Goal: Task Accomplishment & Management: Complete application form

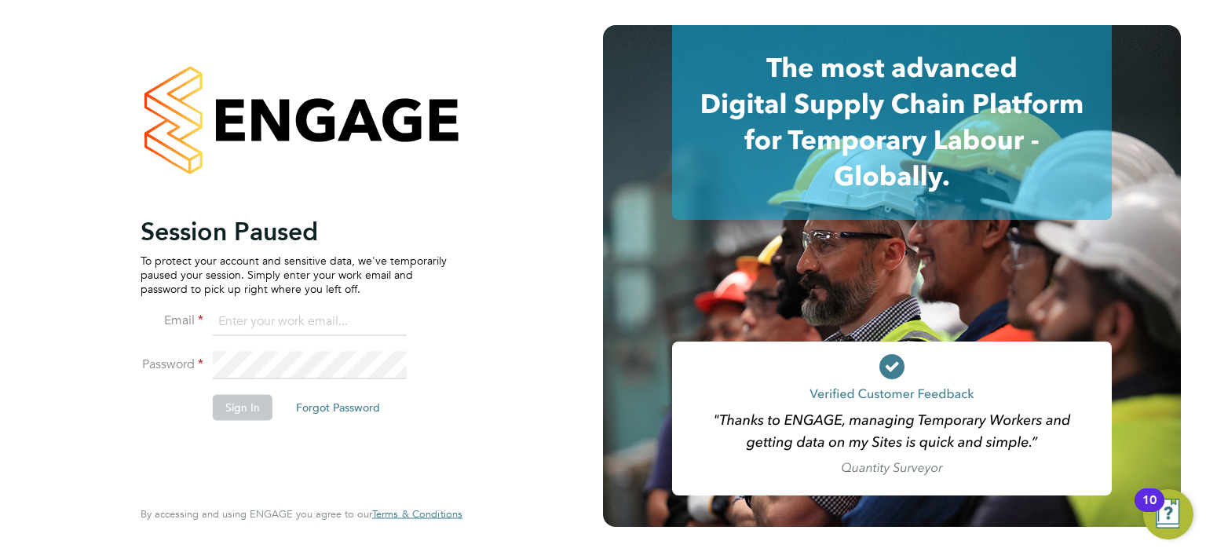
click at [246, 330] on input at bounding box center [310, 322] width 194 height 28
type input "darren.hartman@regensolutions.co.uk"
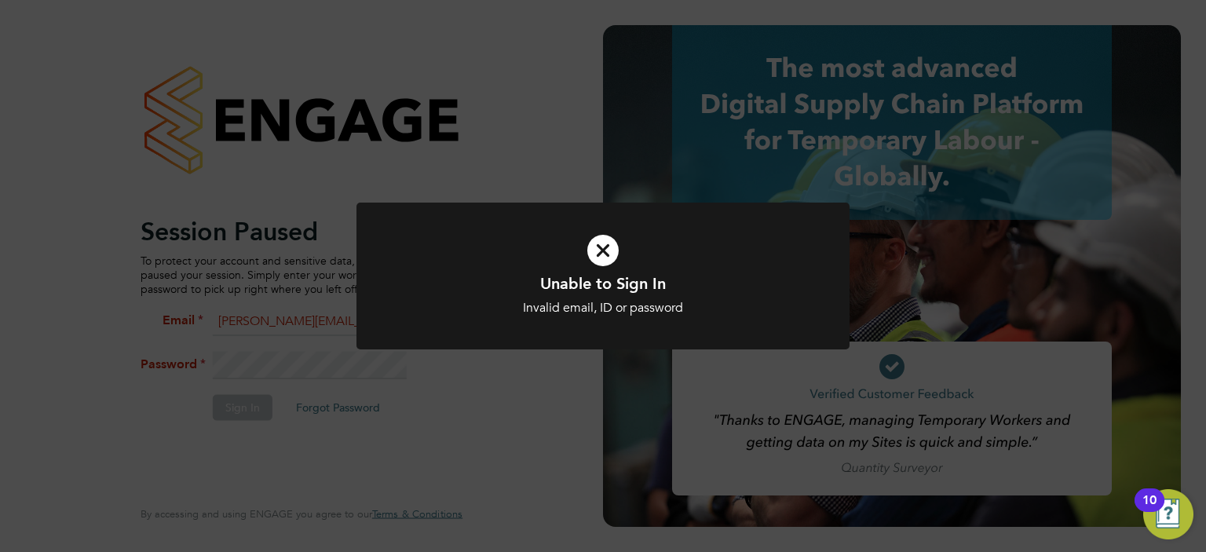
click at [433, 336] on div at bounding box center [602, 276] width 493 height 147
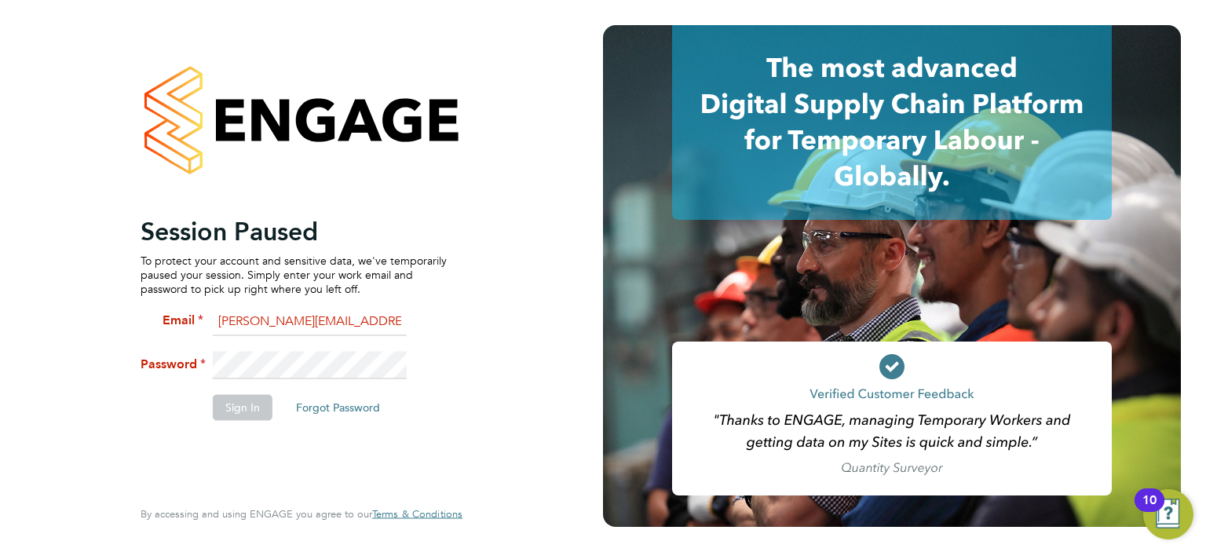
click at [119, 381] on div "Session Paused To protect your account and sensitive data, we've temporarily pa…" at bounding box center [301, 276] width 385 height 552
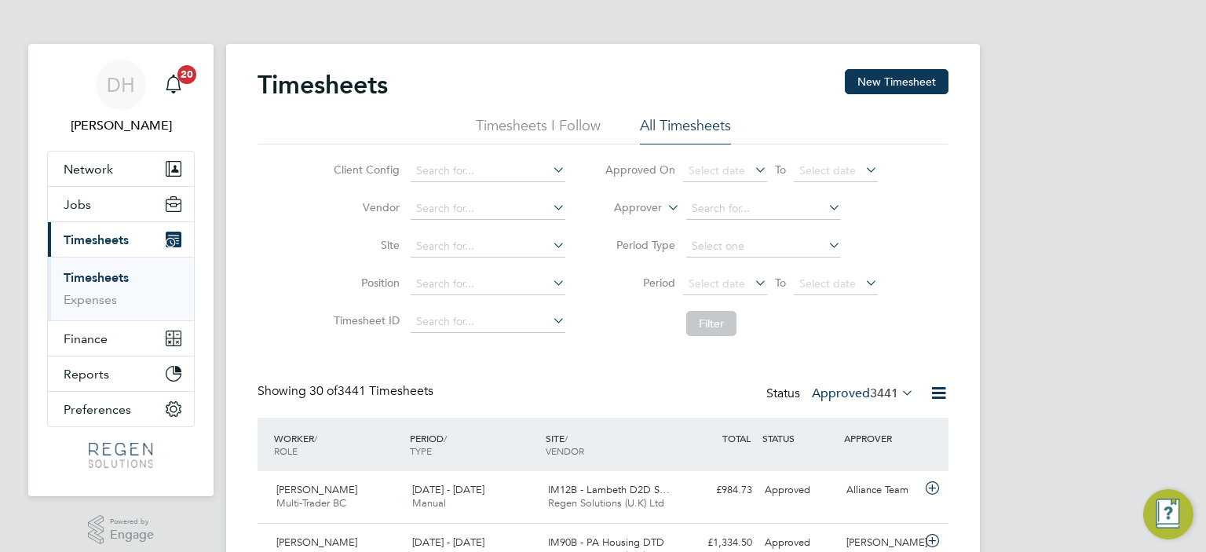
click at [114, 273] on link "Timesheets" at bounding box center [96, 277] width 65 height 15
click at [870, 392] on span "3441" at bounding box center [884, 393] width 28 height 16
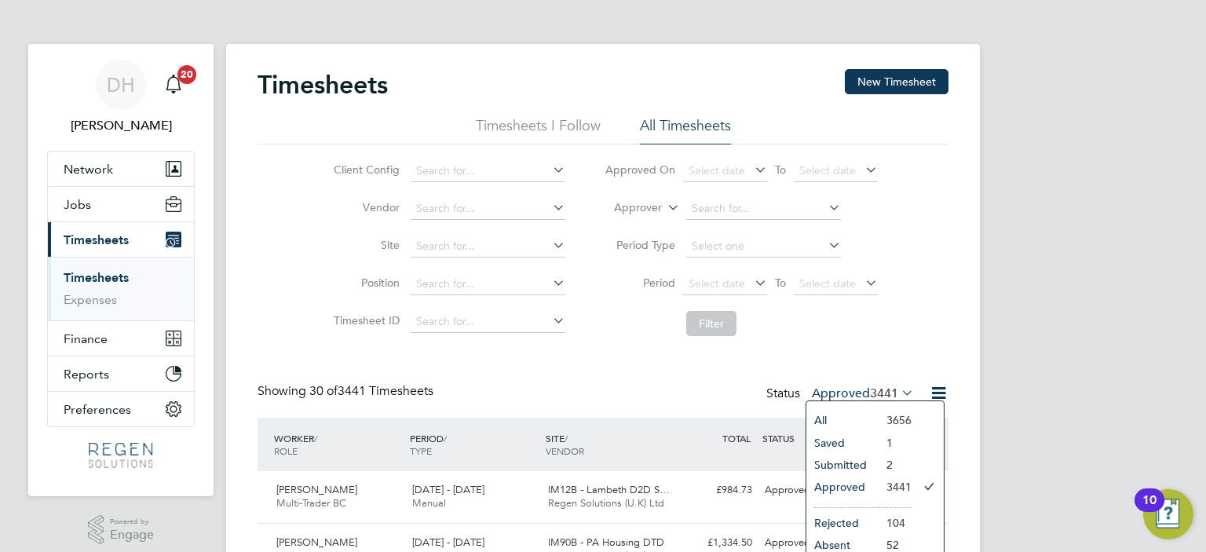
click at [852, 460] on li "Submitted" at bounding box center [842, 465] width 72 height 22
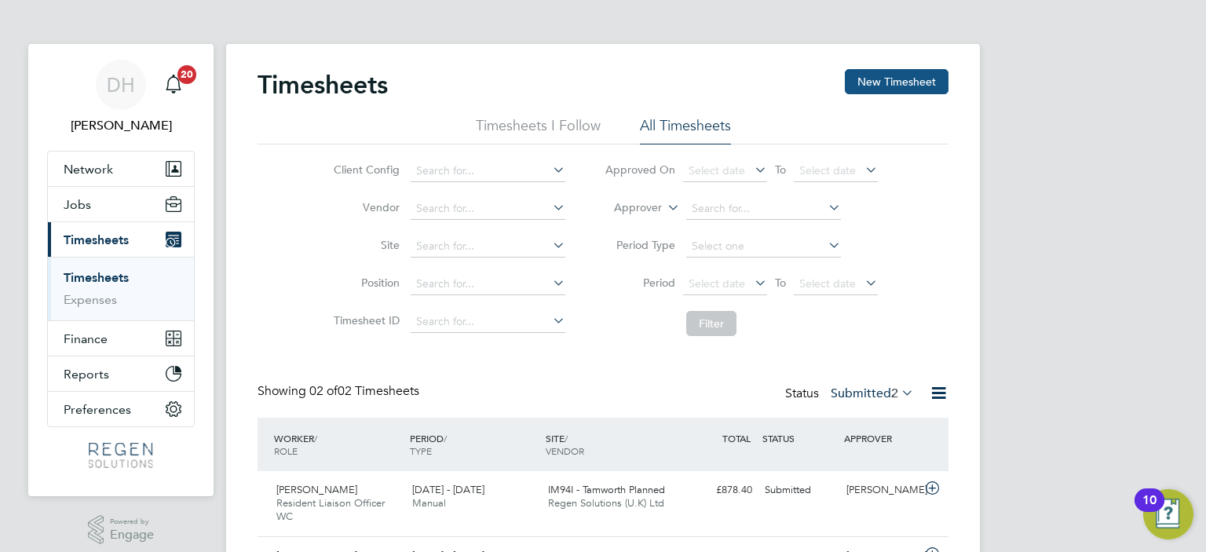
click at [896, 70] on button "New Timesheet" at bounding box center [897, 81] width 104 height 25
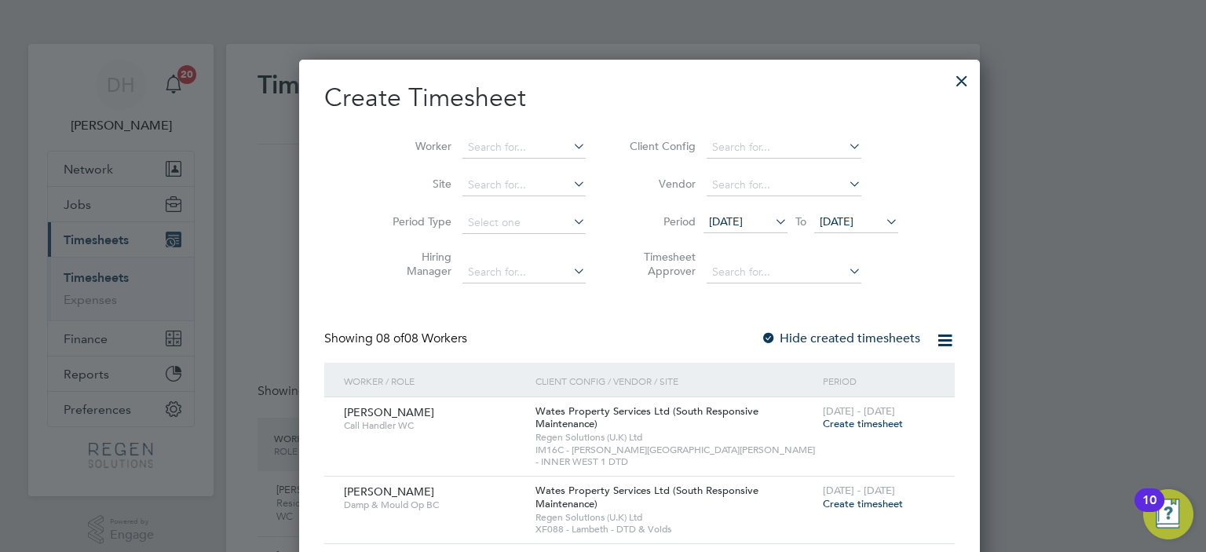
click at [823, 421] on span "Create timesheet" at bounding box center [863, 423] width 80 height 13
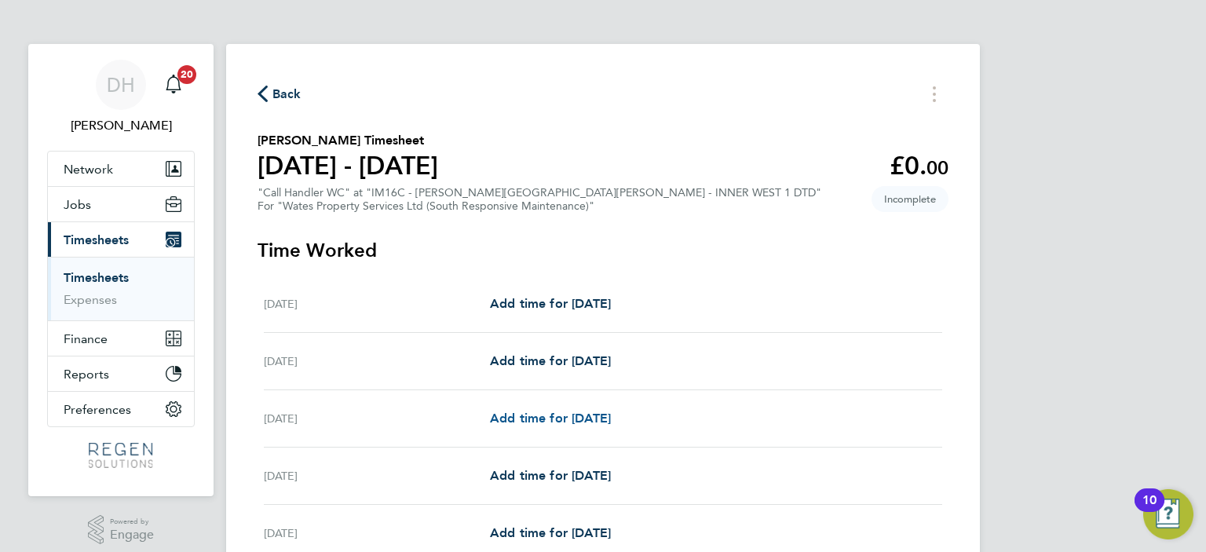
click at [578, 417] on span "Add time for [DATE]" at bounding box center [550, 418] width 121 height 15
select select "30"
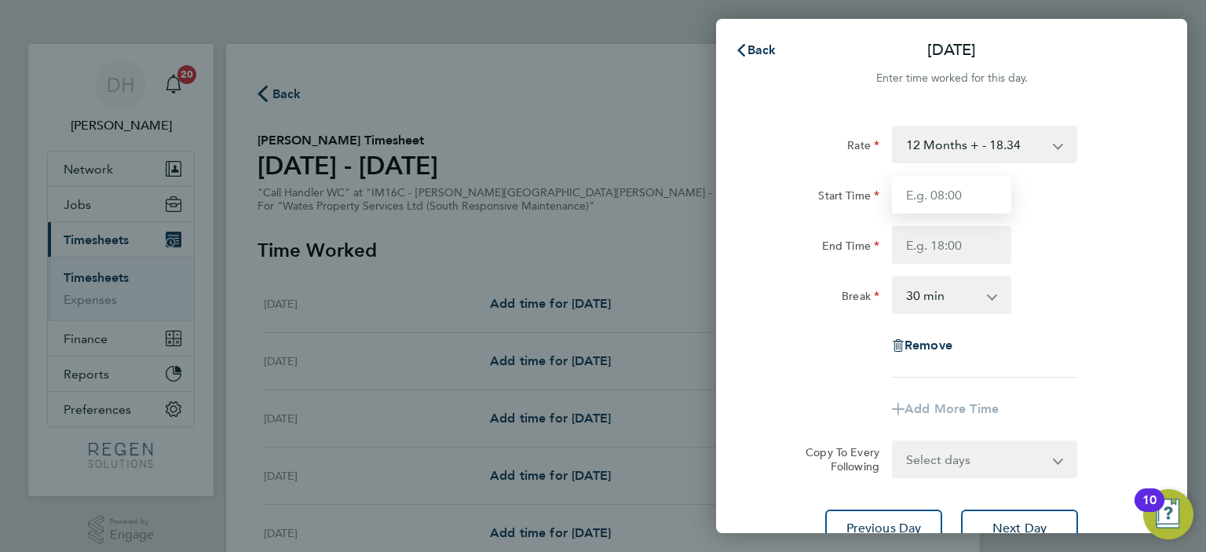
click at [958, 206] on input "Start Time" at bounding box center [951, 195] width 119 height 38
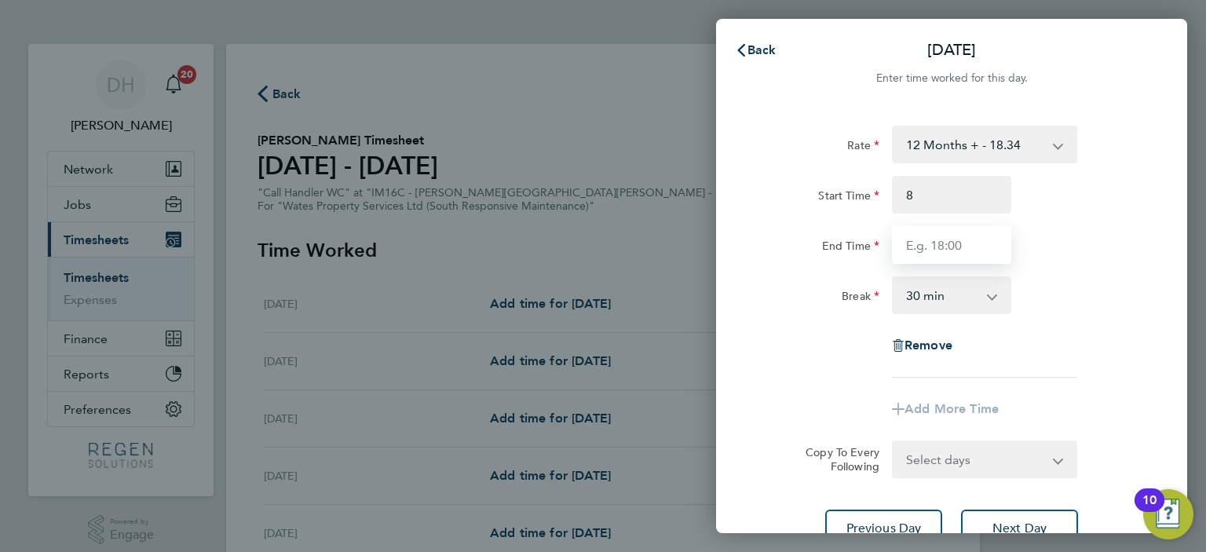
type input "08:00"
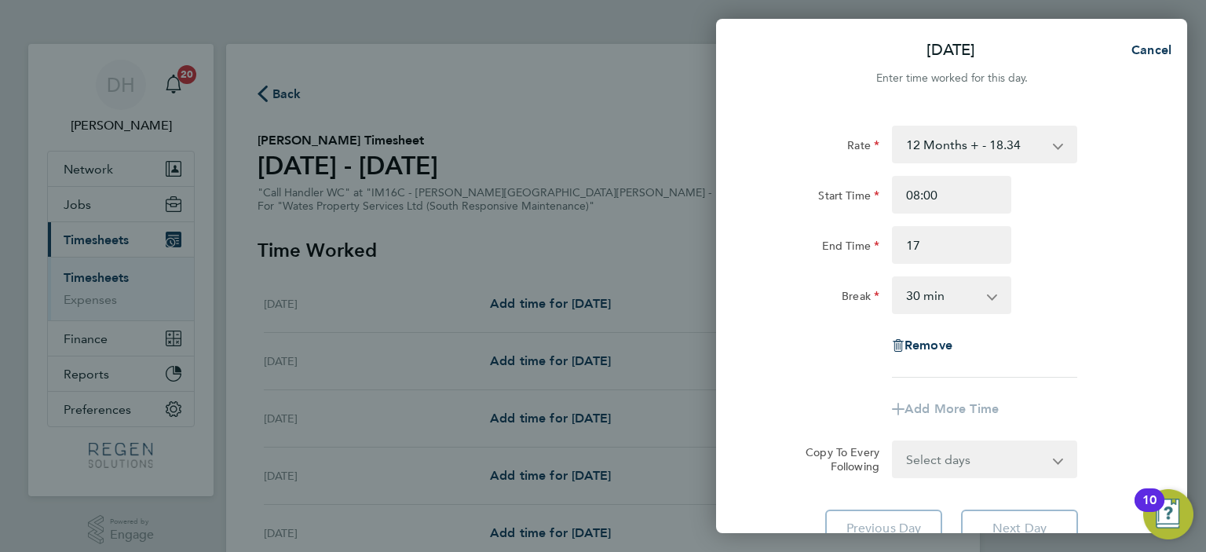
type input "17:00"
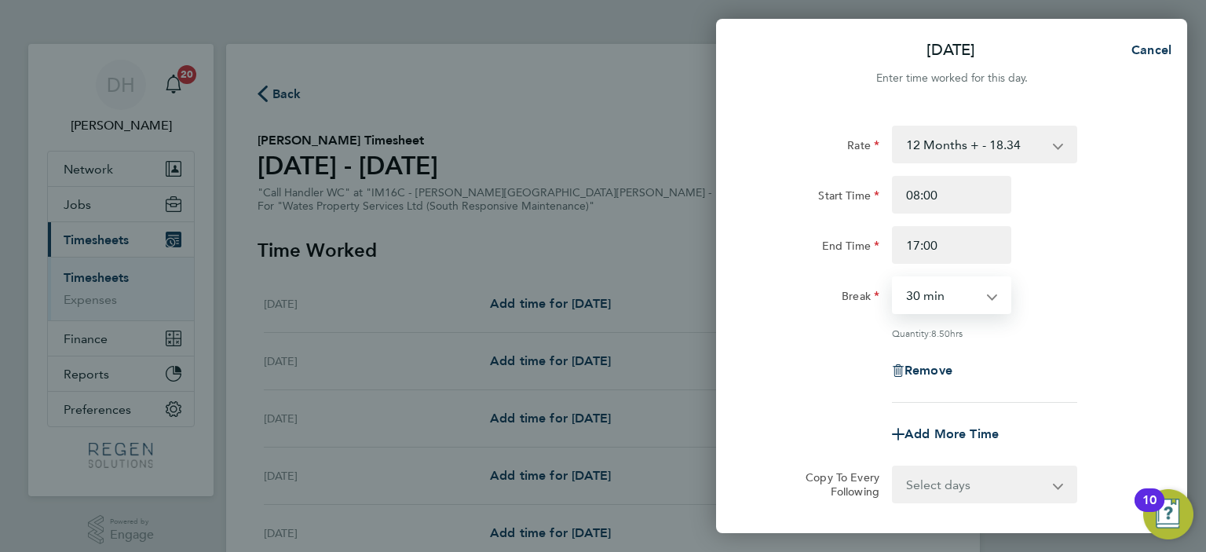
click at [980, 308] on select "0 min 15 min 30 min 45 min 60 min 75 min 90 min" at bounding box center [941, 295] width 97 height 35
select select "60"
click at [893, 278] on select "0 min 15 min 30 min 45 min 60 min 75 min 90 min" at bounding box center [941, 295] width 97 height 35
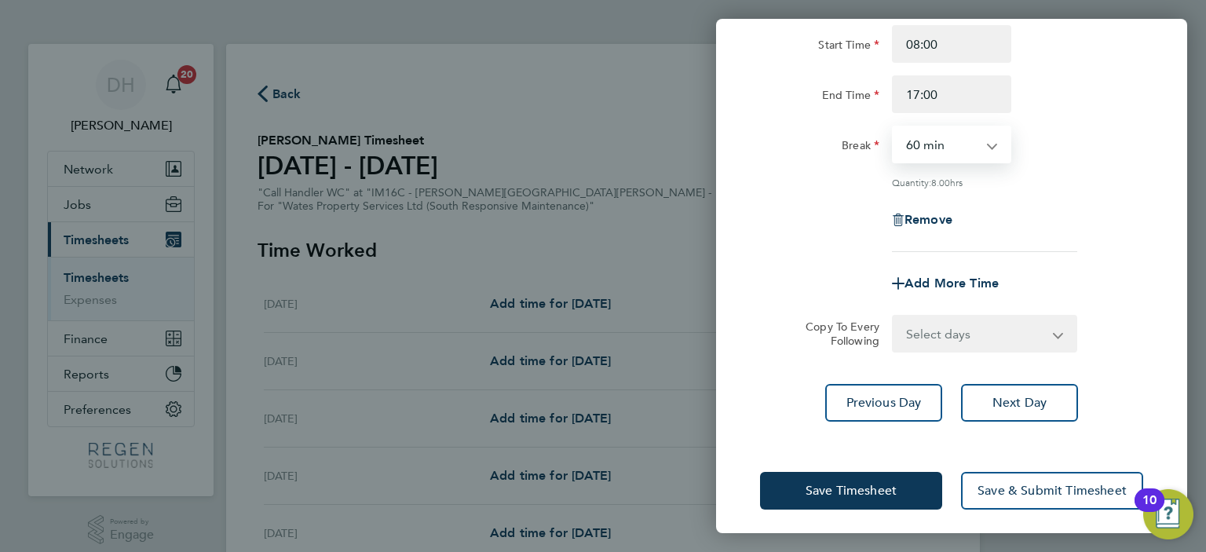
click at [1014, 327] on select "Select days Day [DATE] [DATE] [DATE] [DATE]" at bounding box center [975, 333] width 165 height 35
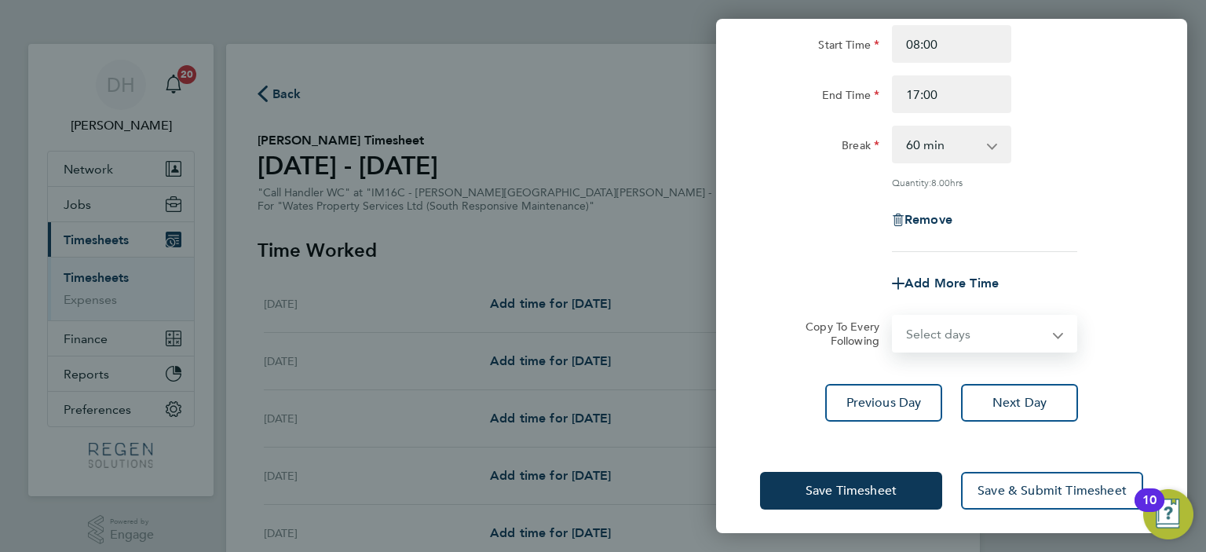
select select "TUE"
click at [893, 316] on select "Select days Day [DATE] [DATE] [DATE] [DATE]" at bounding box center [975, 333] width 165 height 35
select select "[DATE]"
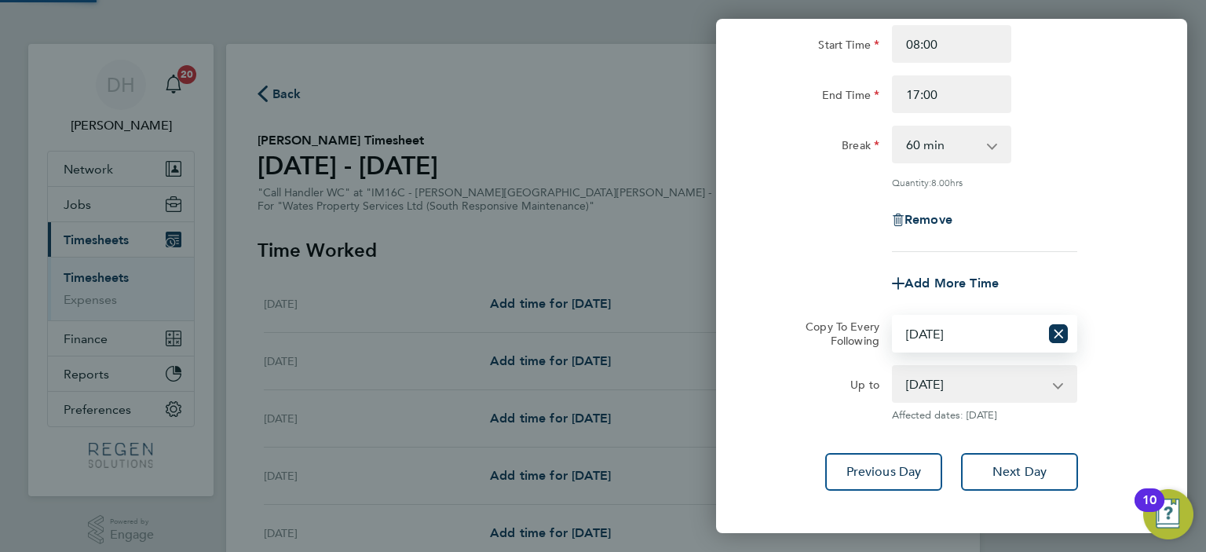
click at [1031, 398] on select "[DATE] [DATE] [DATE] [DATE]" at bounding box center [974, 384] width 163 height 35
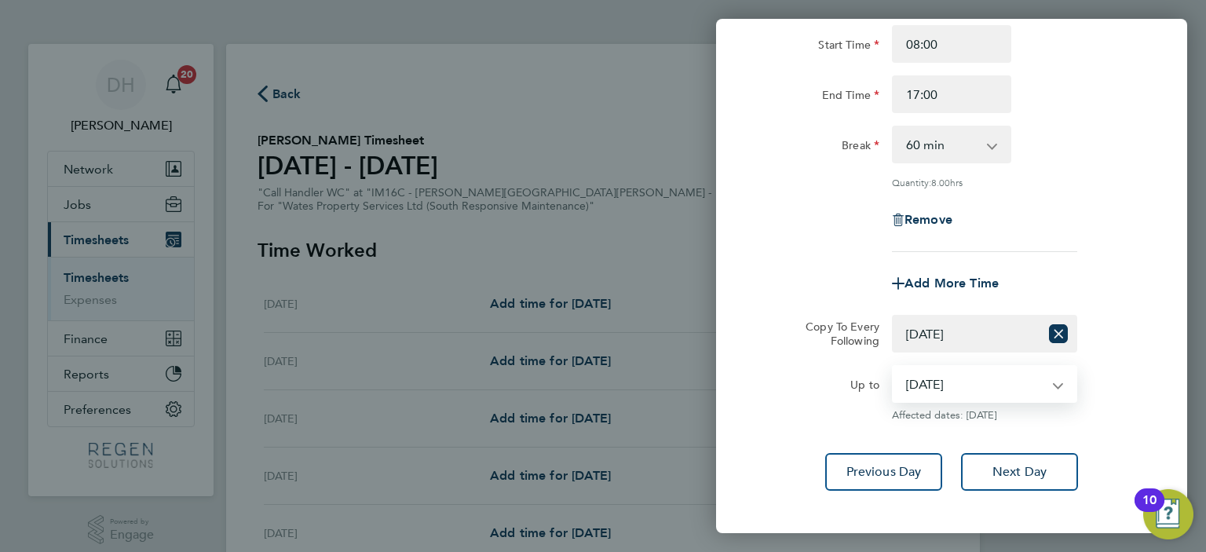
click at [1113, 378] on div "Up to [DATE] [DATE] [DATE] [DATE] Affected dates: [DATE]" at bounding box center [952, 393] width 396 height 57
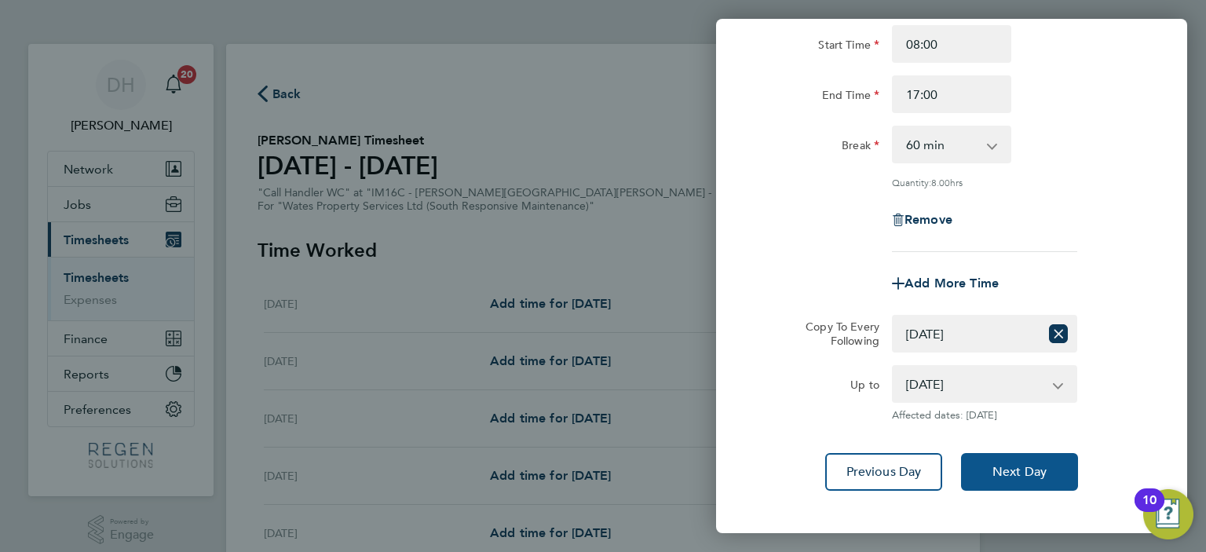
click at [1049, 470] on button "Next Day" at bounding box center [1019, 472] width 117 height 38
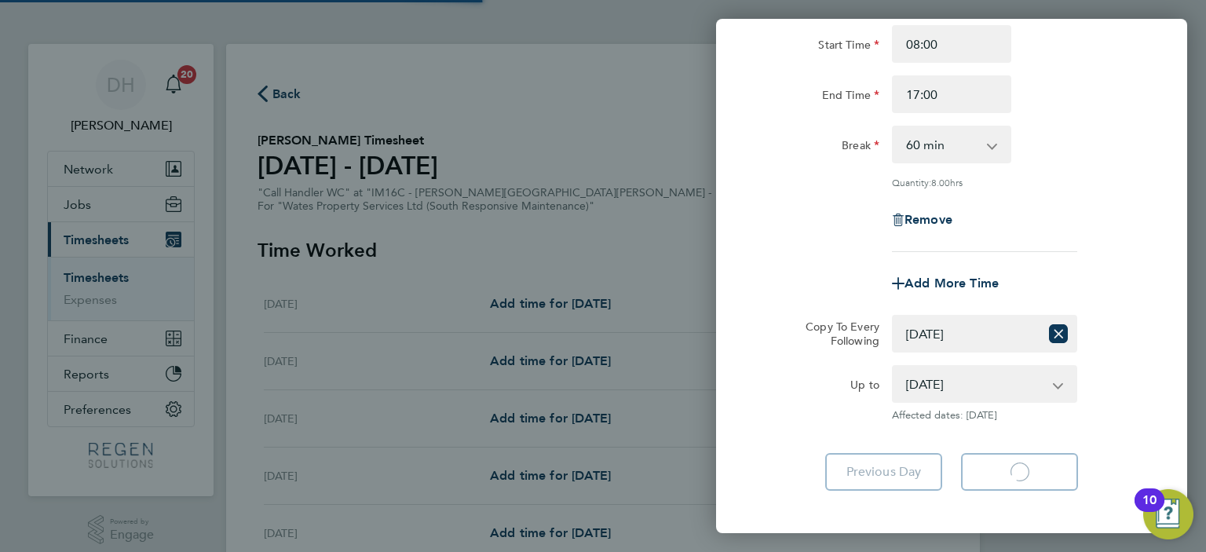
select select "60"
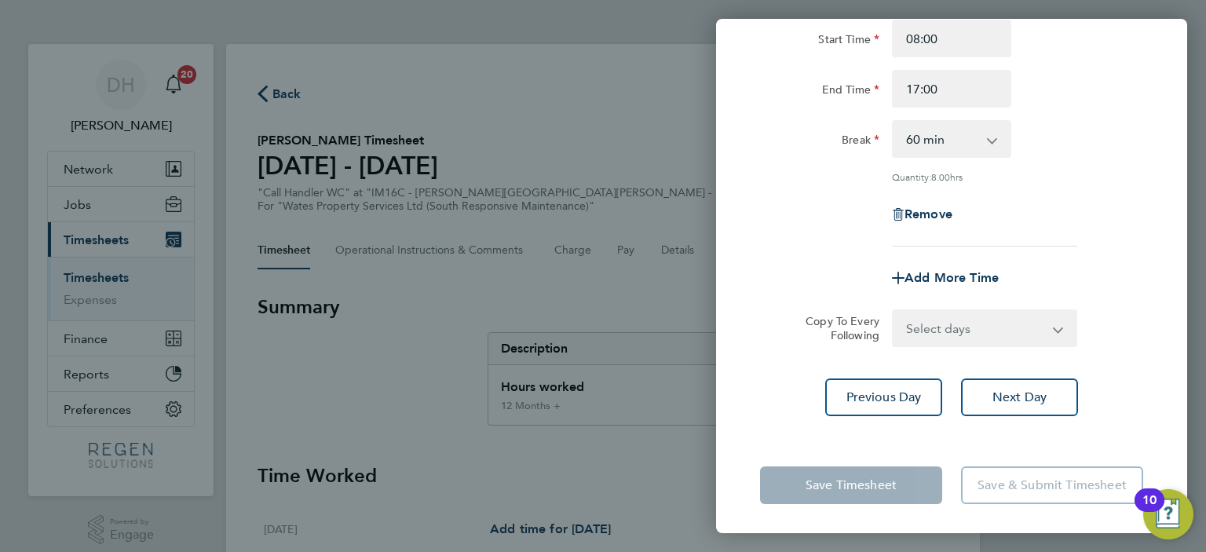
click at [980, 330] on select "Select days Day [DATE] [DATE] [DATE]" at bounding box center [975, 328] width 165 height 35
select select "WED"
click at [893, 311] on select "Select days Day [DATE] [DATE] [DATE]" at bounding box center [975, 328] width 165 height 35
select select "[DATE]"
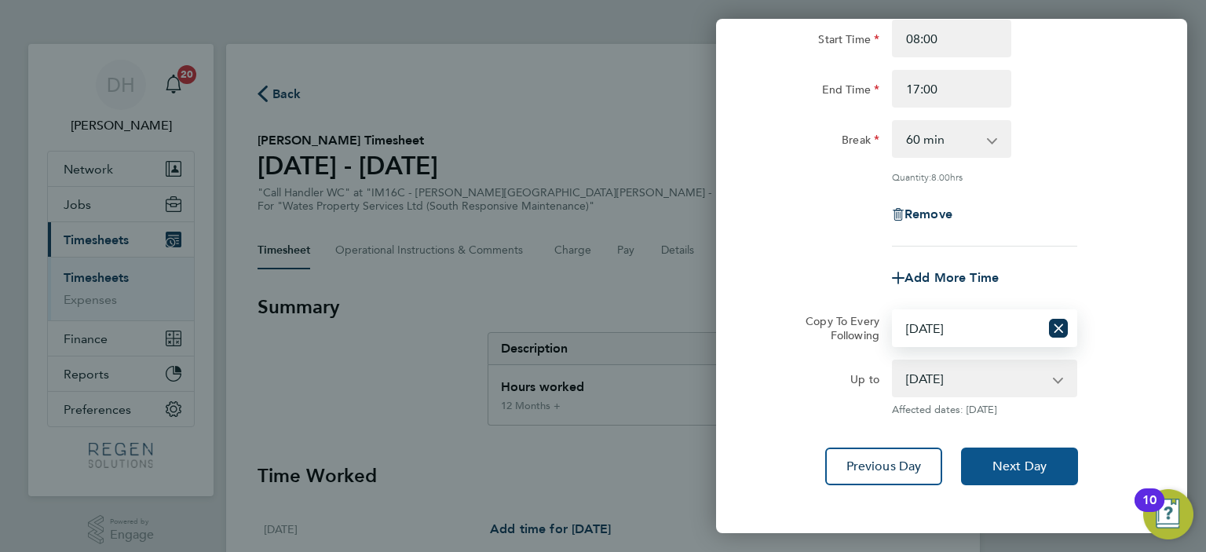
click at [1012, 465] on span "Next Day" at bounding box center [1019, 466] width 54 height 16
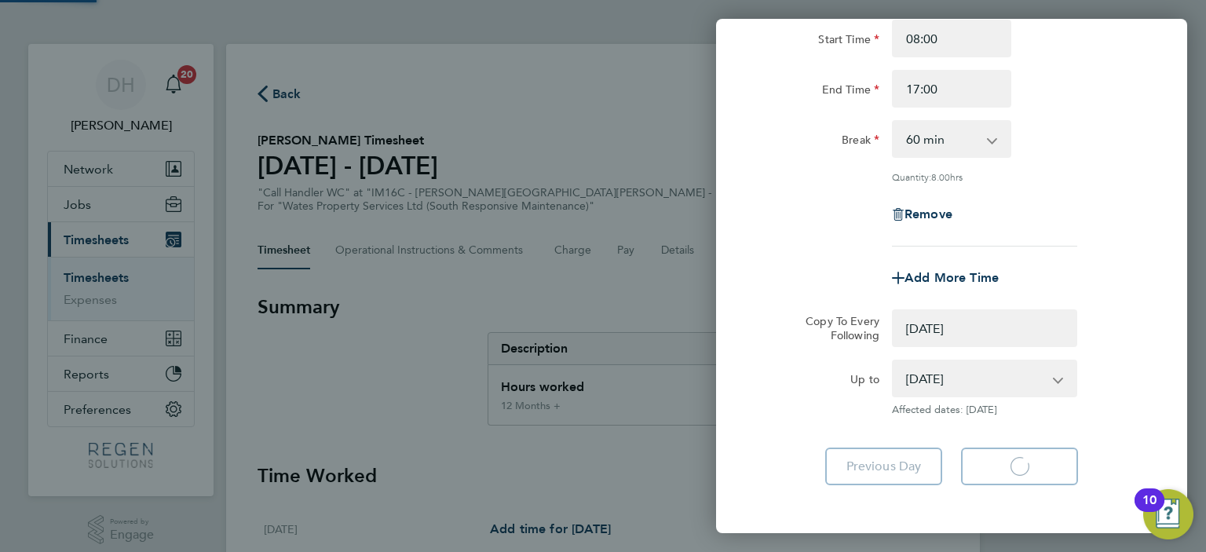
select select "0: null"
select select "60"
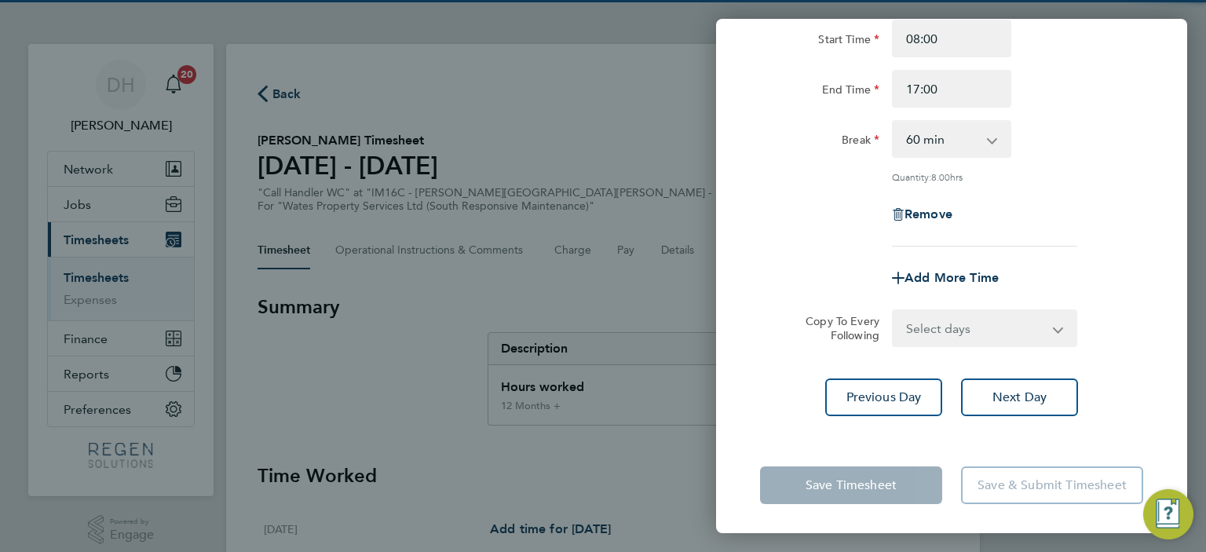
click at [983, 331] on select "Select days Day [DATE] [DATE]" at bounding box center [975, 328] width 165 height 35
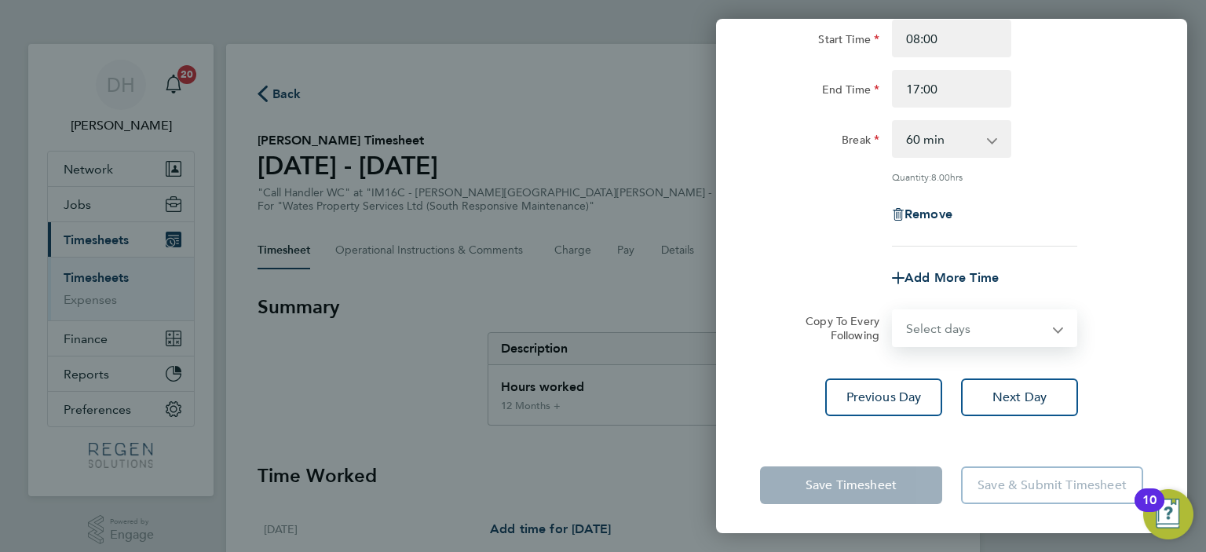
select select "THU"
click at [893, 311] on select "Select days Day [DATE] [DATE]" at bounding box center [975, 328] width 165 height 35
select select "[DATE]"
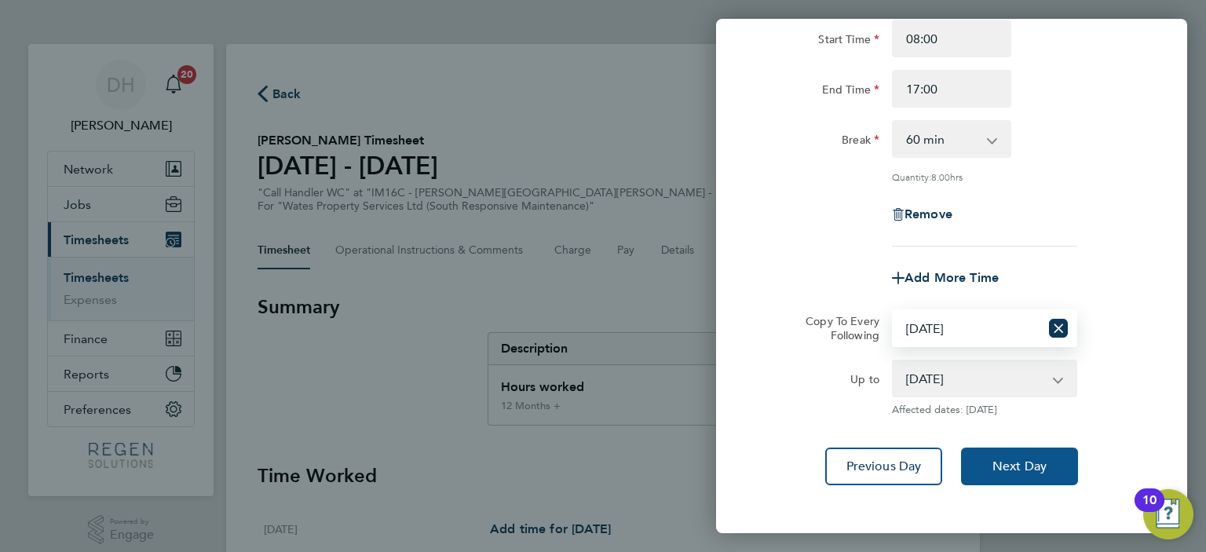
click at [1020, 462] on span "Next Day" at bounding box center [1019, 466] width 54 height 16
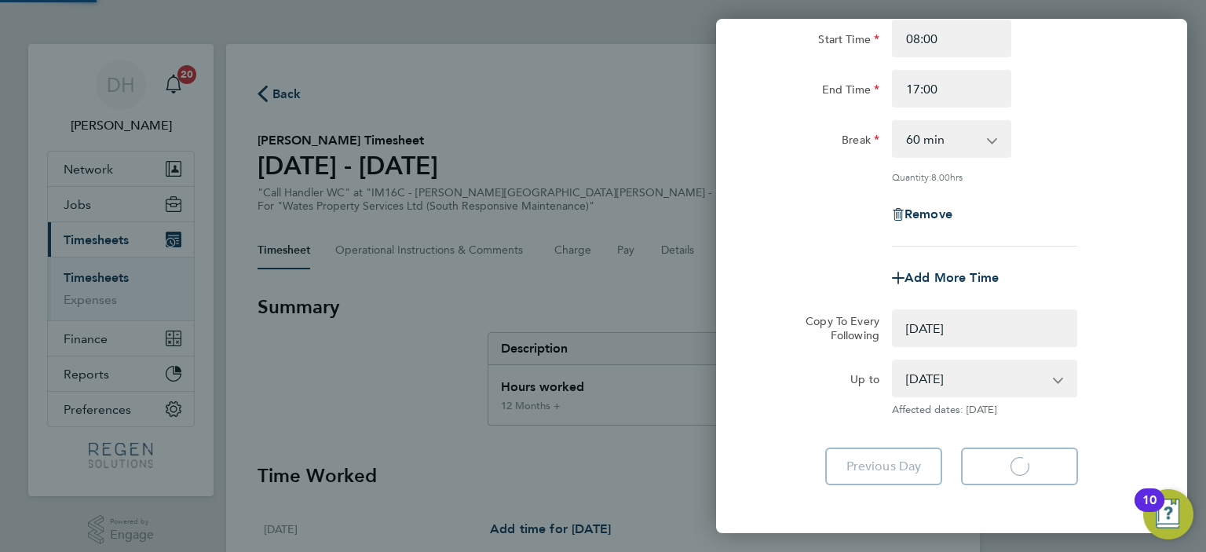
select select "0: null"
select select "60"
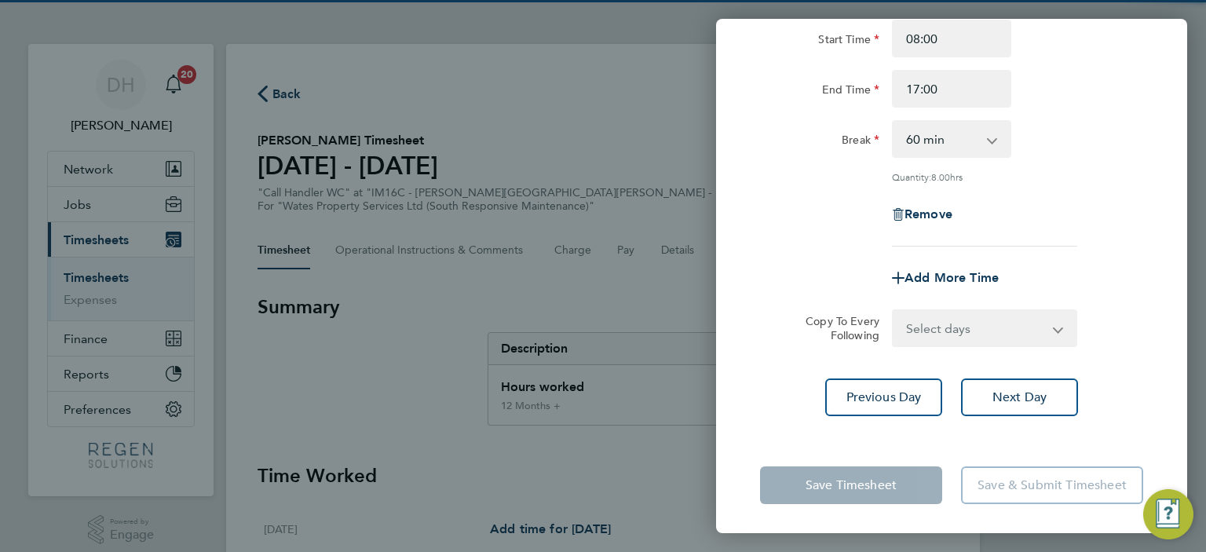
click at [973, 330] on select "Select days [DATE]" at bounding box center [975, 328] width 165 height 35
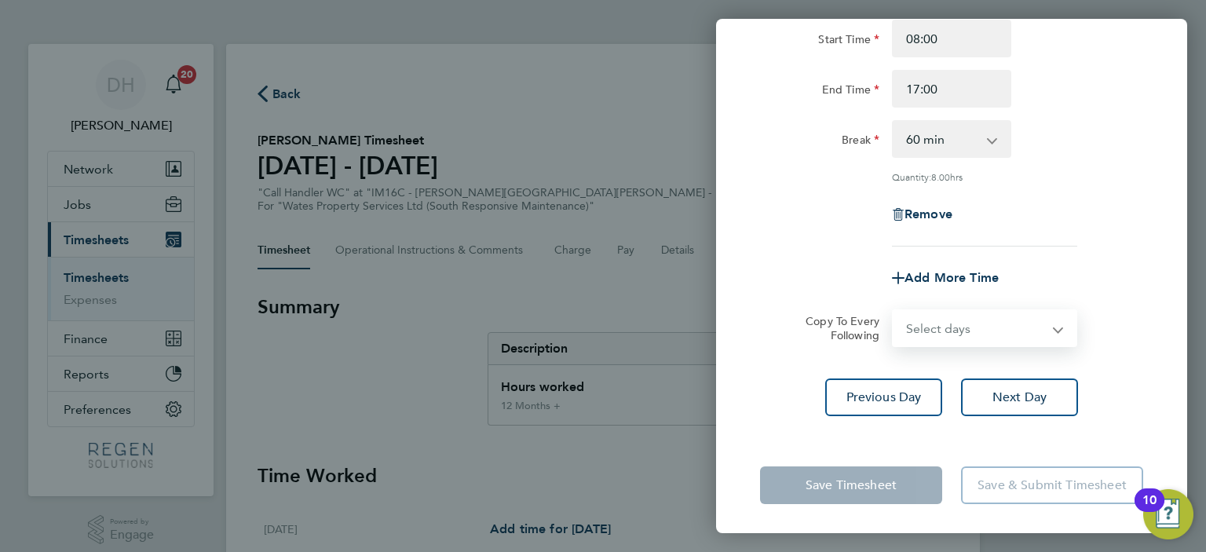
select select "FRI"
click at [893, 311] on select "Select days [DATE]" at bounding box center [975, 328] width 165 height 35
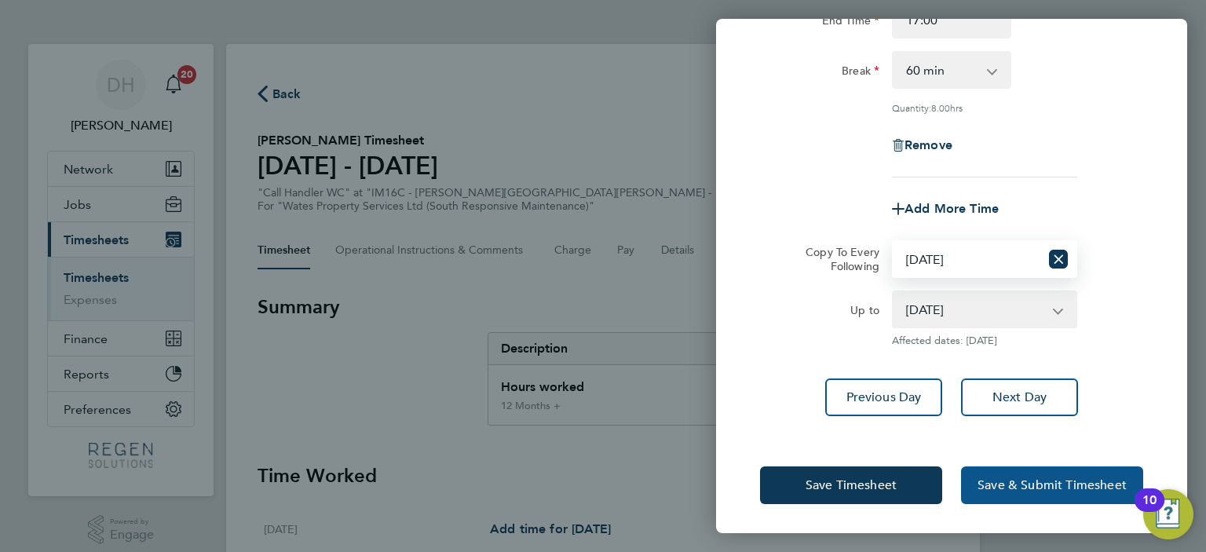
click at [1035, 480] on span "Save & Submit Timesheet" at bounding box center [1051, 485] width 149 height 16
